Goal: Find specific page/section: Find specific page/section

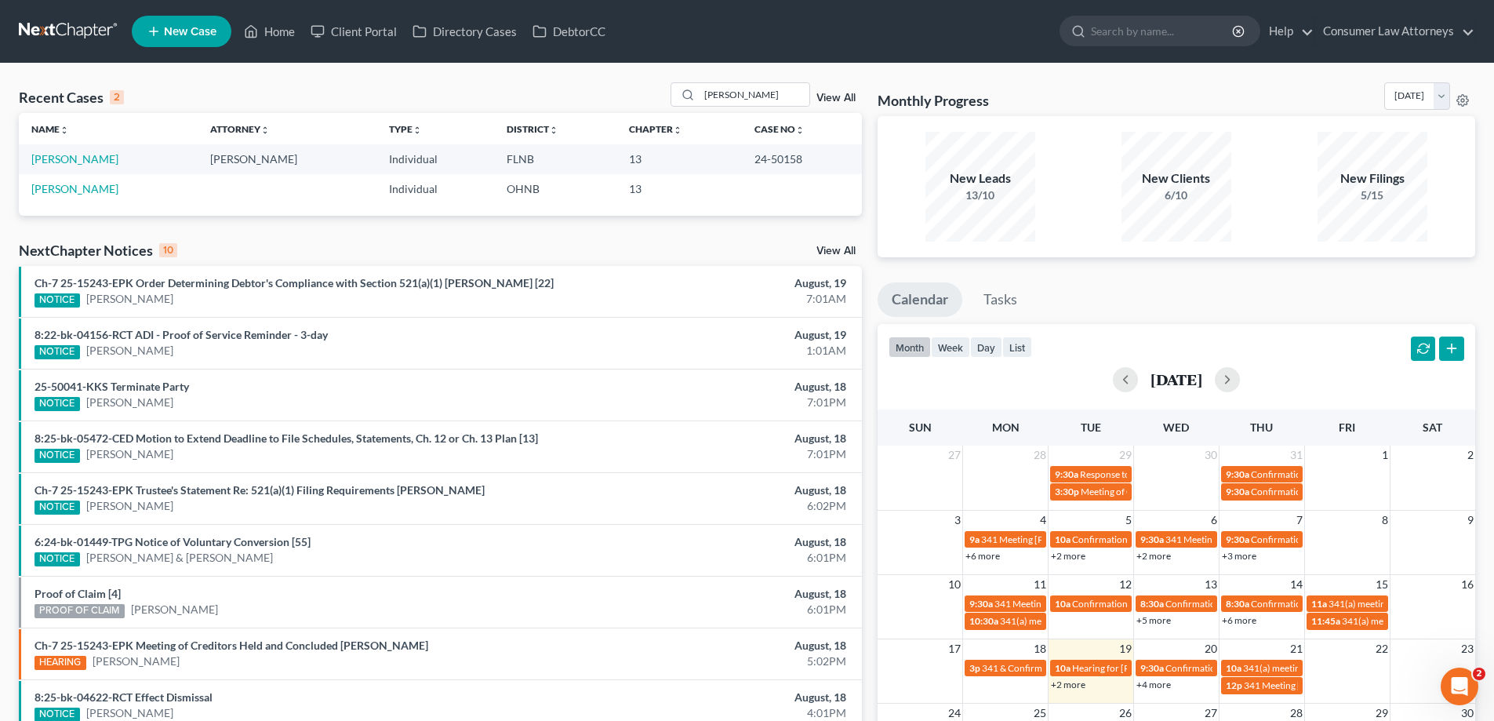
click at [772, 199] on td at bounding box center [802, 188] width 120 height 29
click at [750, 93] on input "[PERSON_NAME]" at bounding box center [754, 94] width 110 height 23
click at [88, 151] on td "[PERSON_NAME]" at bounding box center [108, 158] width 179 height 29
click at [85, 164] on link "[PERSON_NAME]" at bounding box center [74, 158] width 87 height 13
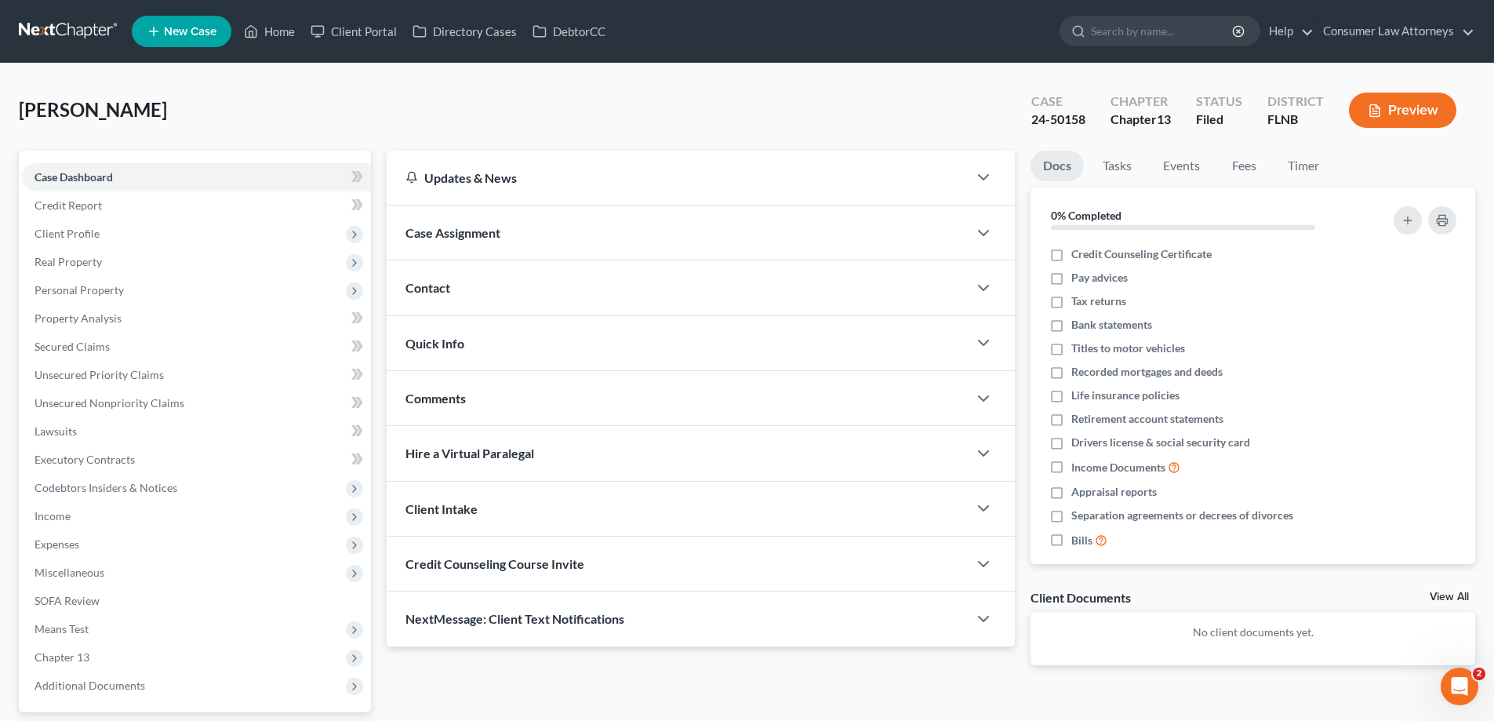
click at [1023, 238] on div "Docs Tasks Events Fees Timer 0% Completed Nothing here yet! Credit Counseling C…" at bounding box center [1253, 421] width 460 height 540
click at [276, 32] on link "Home" at bounding box center [269, 31] width 67 height 28
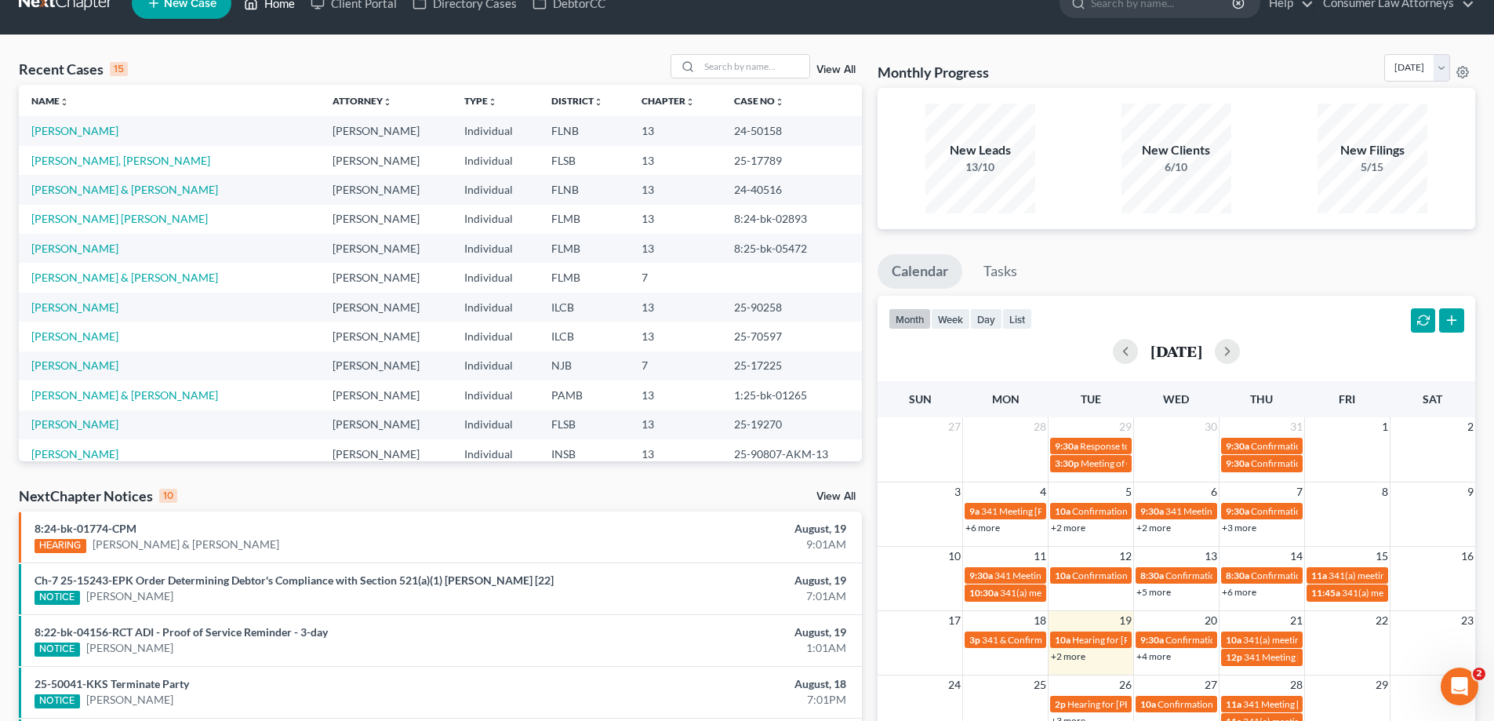
scroll to position [78, 0]
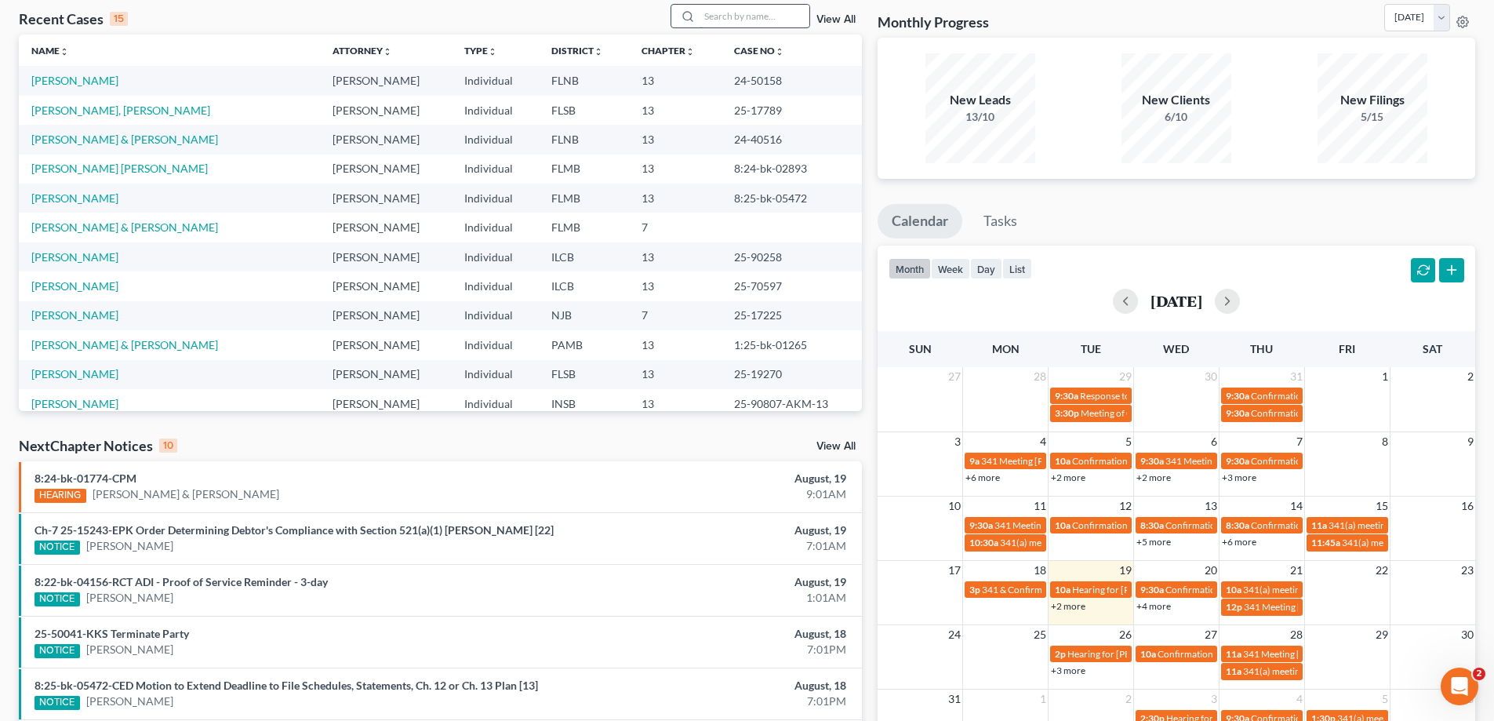
click at [707, 14] on input "search" at bounding box center [754, 16] width 110 height 23
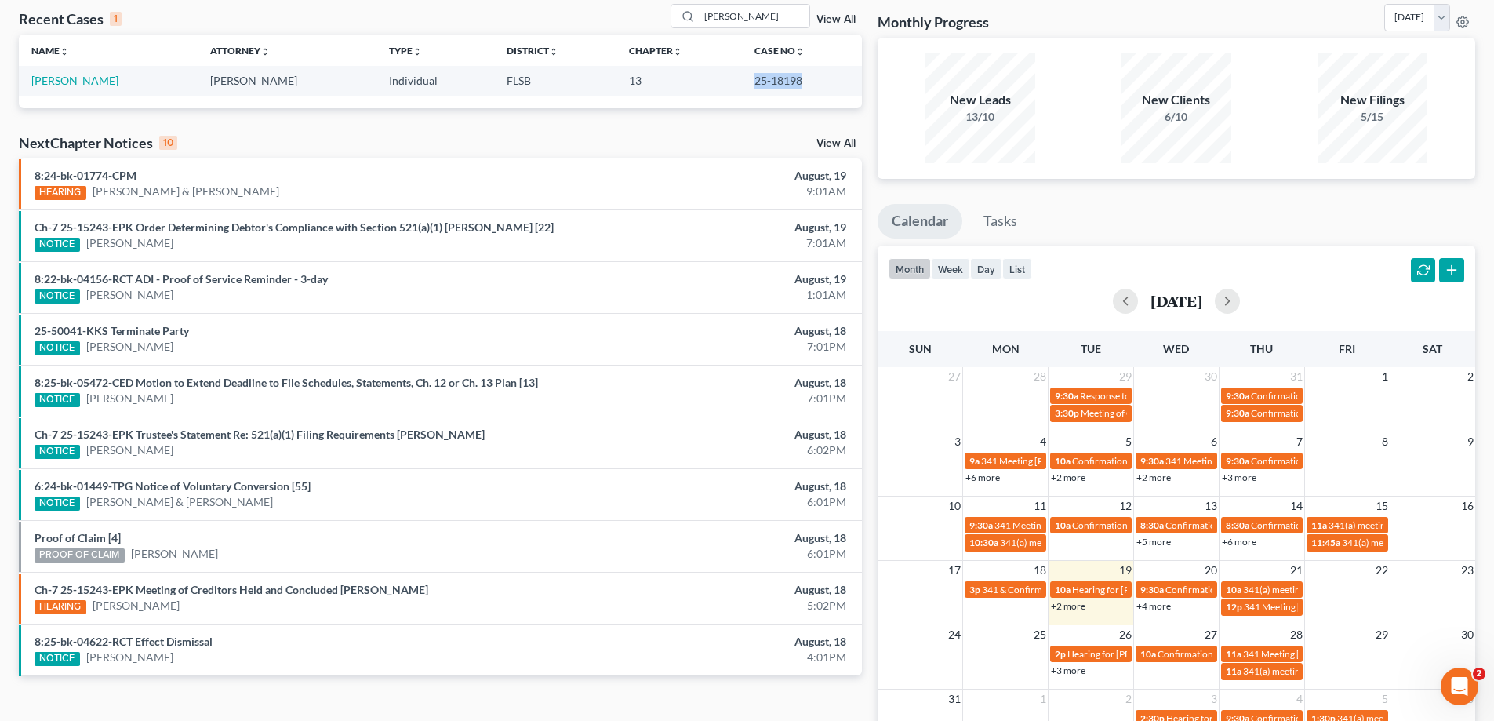
drag, startPoint x: 797, startPoint y: 84, endPoint x: 747, endPoint y: 82, distance: 50.2
click at [747, 82] on td "25-18198" at bounding box center [802, 80] width 120 height 29
copy td "25-18198"
click at [805, 80] on td "25-18198" at bounding box center [802, 80] width 120 height 29
drag, startPoint x: 793, startPoint y: 26, endPoint x: 641, endPoint y: 30, distance: 151.4
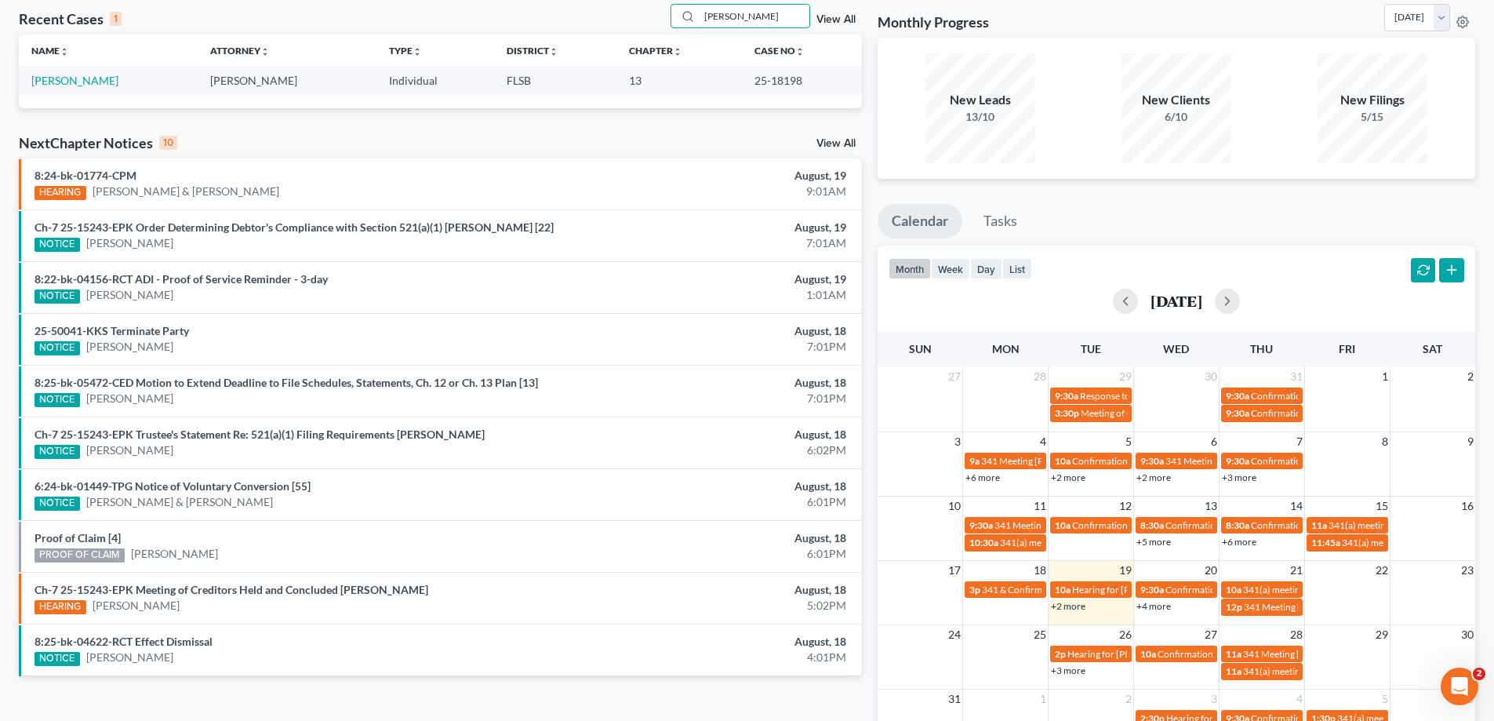
click at [641, 30] on div "Recent Cases 1 [PERSON_NAME] View All" at bounding box center [440, 19] width 843 height 31
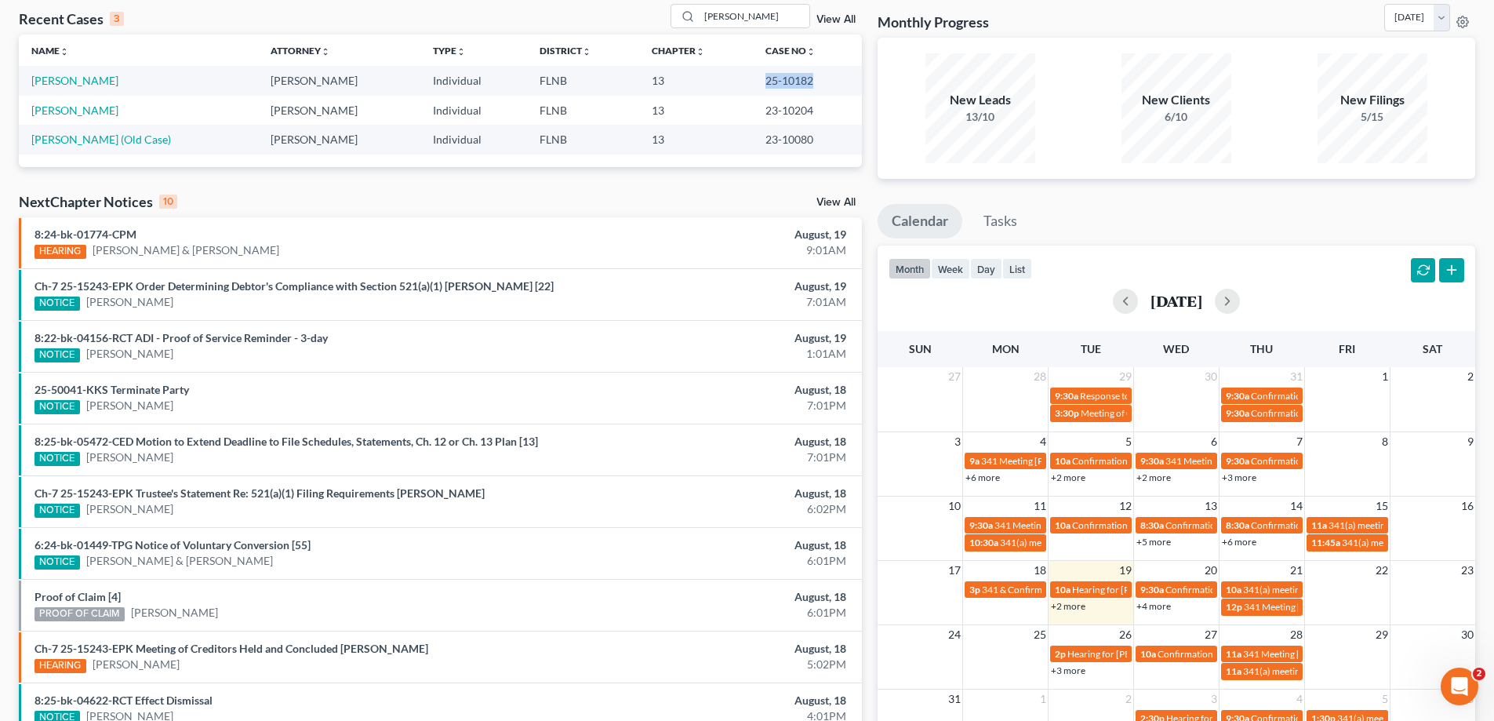
drag, startPoint x: 808, startPoint y: 81, endPoint x: 754, endPoint y: 80, distance: 53.3
click at [754, 80] on td "25-10182" at bounding box center [807, 80] width 109 height 29
copy td "25-10182"
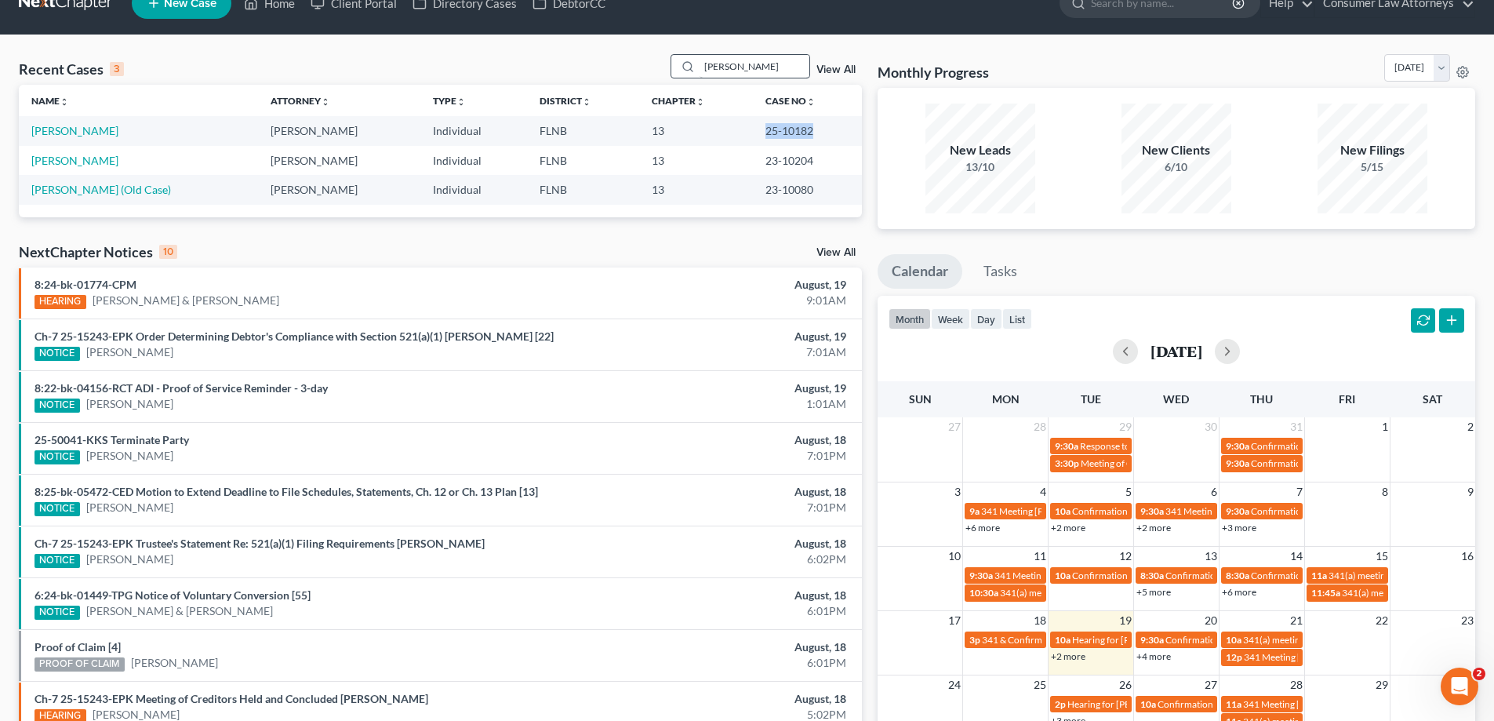
scroll to position [0, 0]
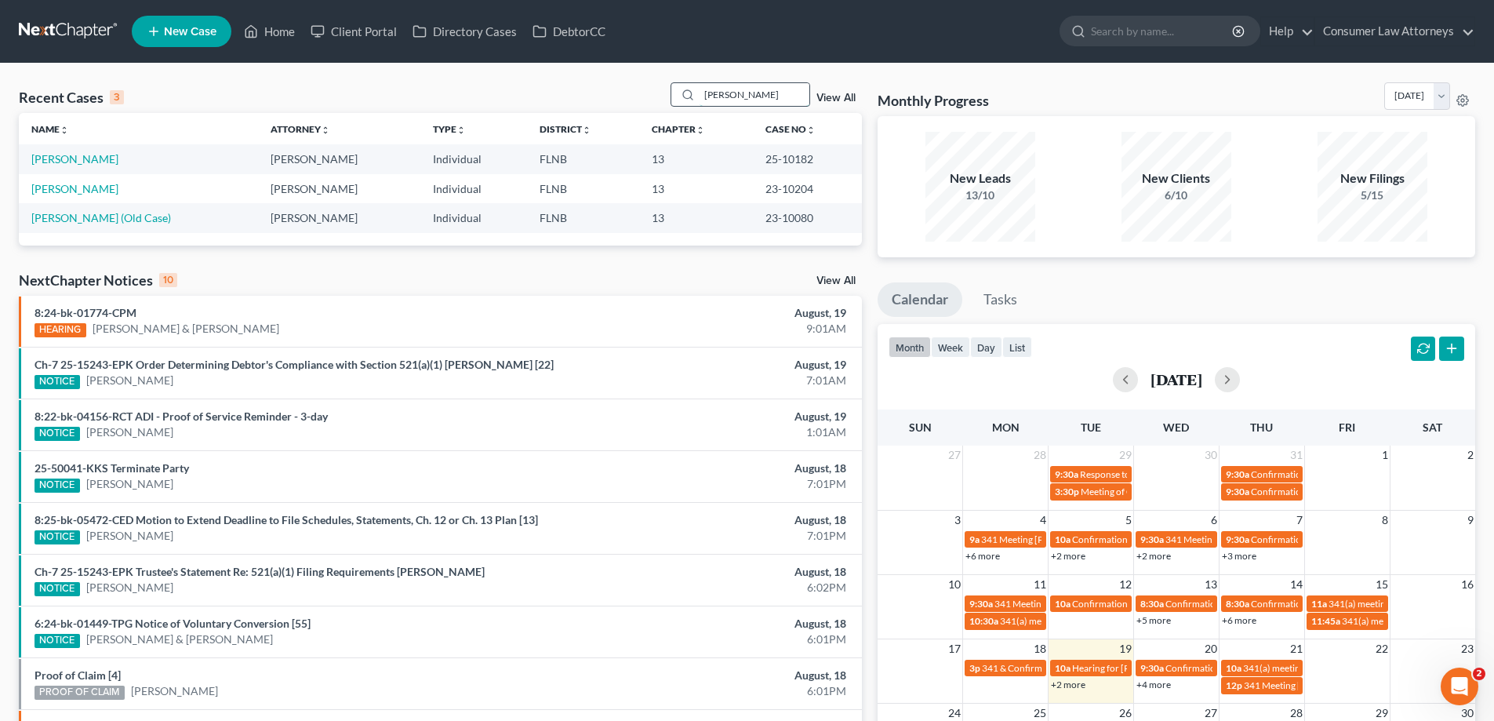
drag, startPoint x: 758, startPoint y: 76, endPoint x: 722, endPoint y: 87, distance: 37.7
click at [720, 86] on div "Recent Cases 3 [PERSON_NAME] View All Name unfold_more expand_more expand_less …" at bounding box center [747, 471] width 1494 height 814
click at [798, 96] on input "[PERSON_NAME]" at bounding box center [754, 94] width 110 height 23
drag, startPoint x: 731, startPoint y: 98, endPoint x: 680, endPoint y: 107, distance: 51.7
click at [680, 107] on div "[PERSON_NAME]" at bounding box center [740, 94] width 140 height 24
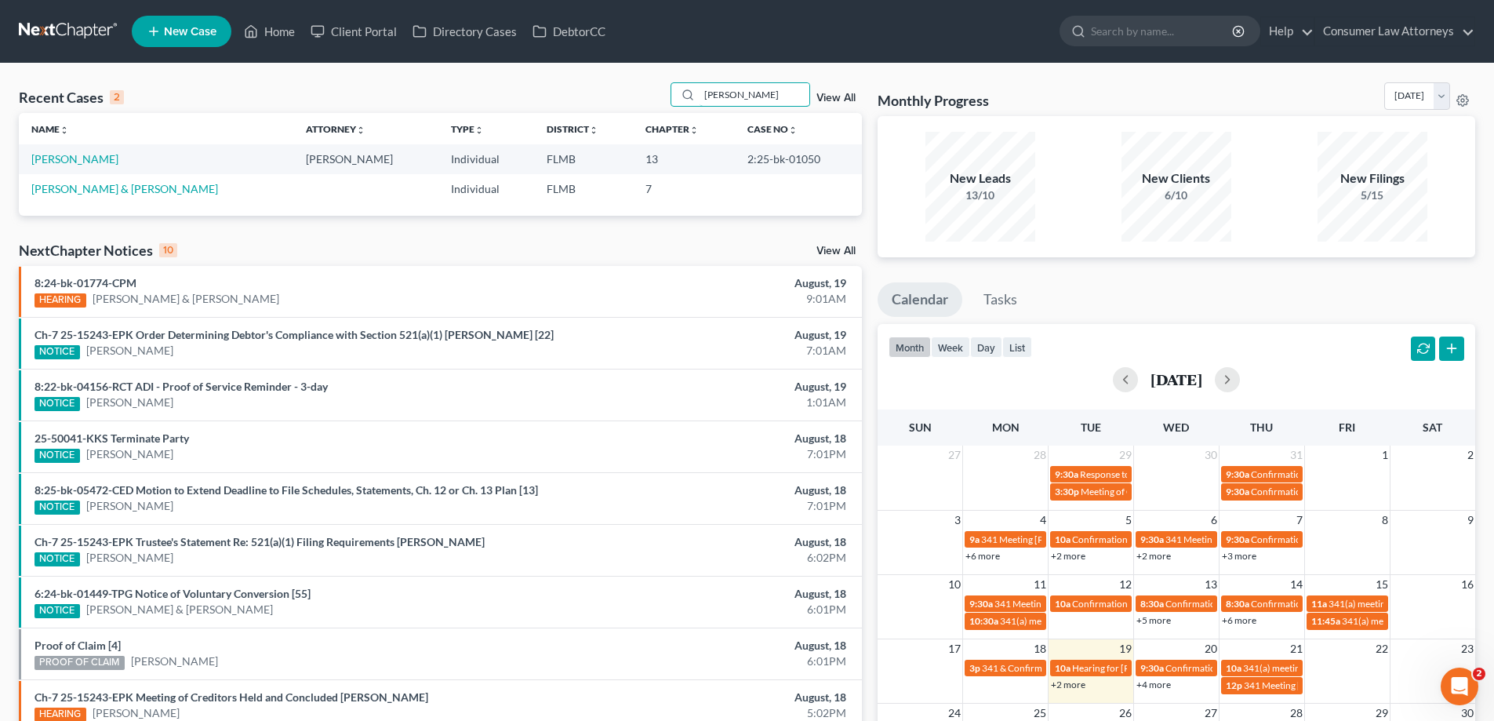
type input "[PERSON_NAME]"
drag, startPoint x: 797, startPoint y: 162, endPoint x: 721, endPoint y: 166, distance: 76.9
click at [735, 166] on td "2:25-bk-01050" at bounding box center [798, 158] width 127 height 29
copy td "2:25-bk-01050"
